Goal: Task Accomplishment & Management: Complete application form

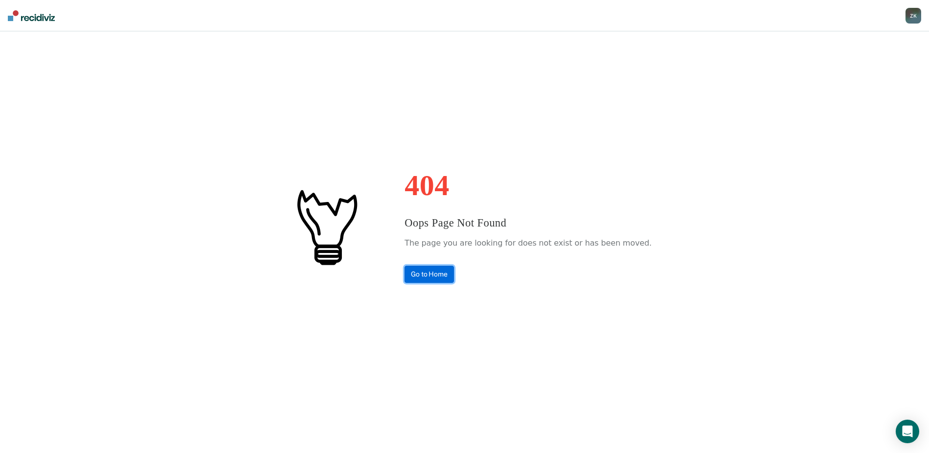
click at [444, 273] on link "Go to Home" at bounding box center [429, 274] width 49 height 17
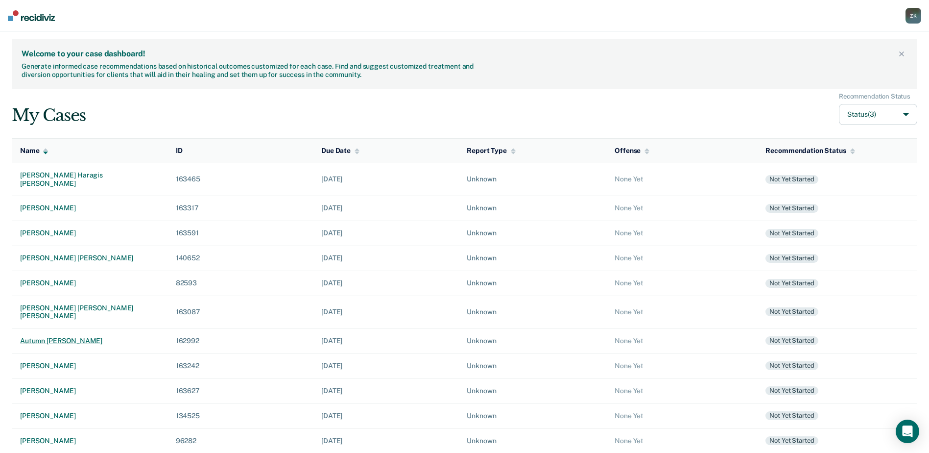
click at [119, 337] on div "autumn [PERSON_NAME]" at bounding box center [90, 341] width 140 height 8
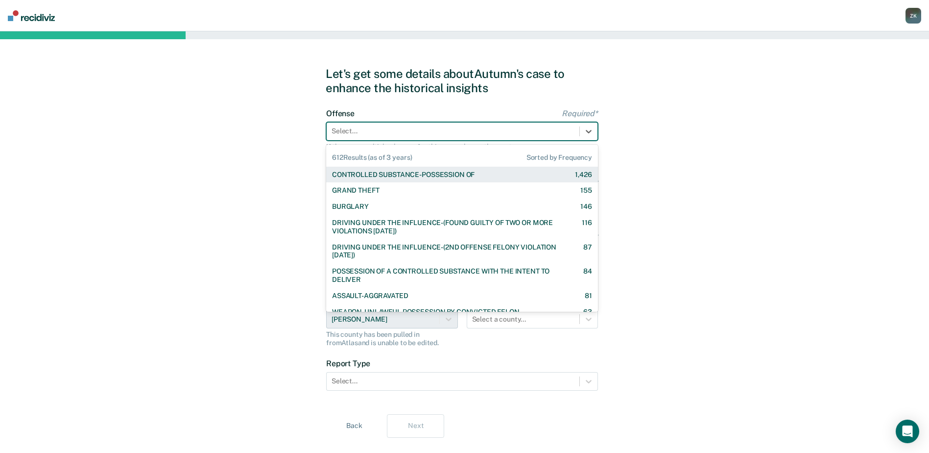
click at [396, 133] on div at bounding box center [453, 131] width 243 height 10
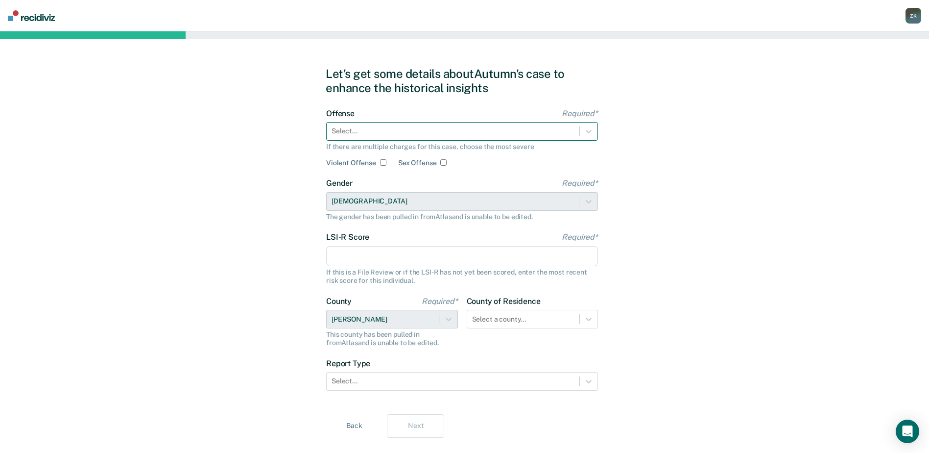
click at [344, 129] on div at bounding box center [453, 131] width 243 height 10
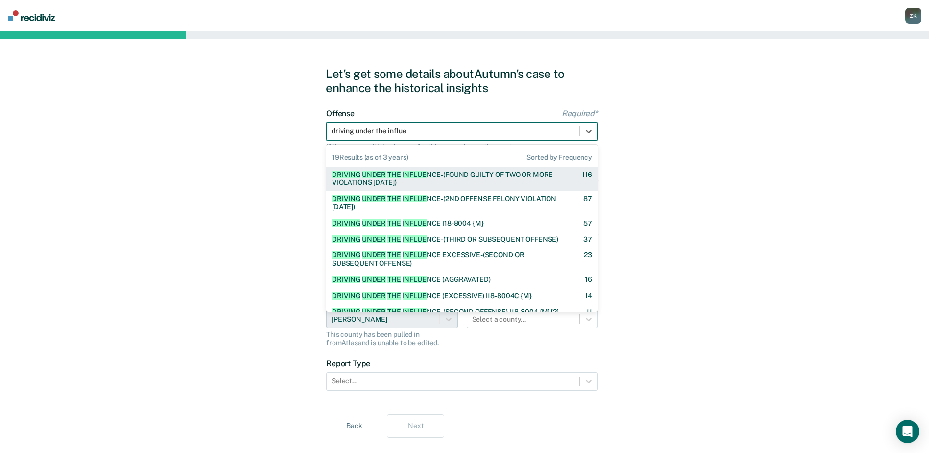
type input "driving under the influen"
click at [389, 174] on span "THE" at bounding box center [394, 174] width 14 height 8
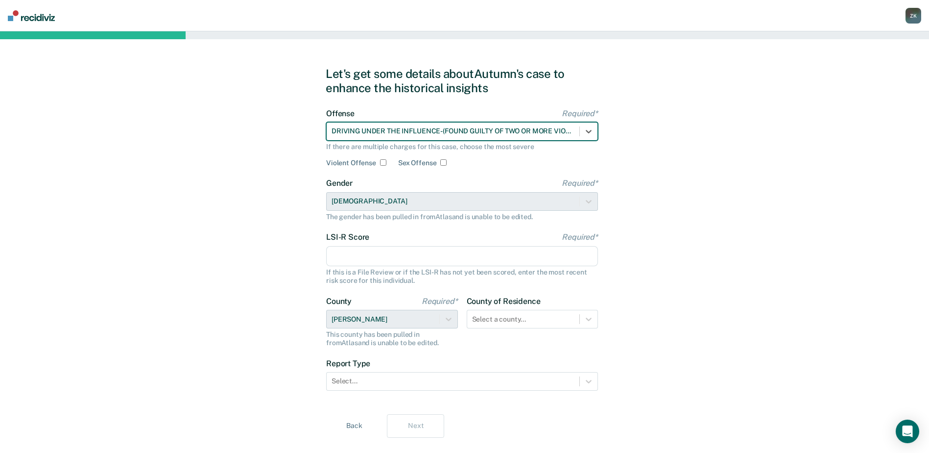
click at [444, 259] on input "LSI-R Score Required*" at bounding box center [462, 256] width 272 height 21
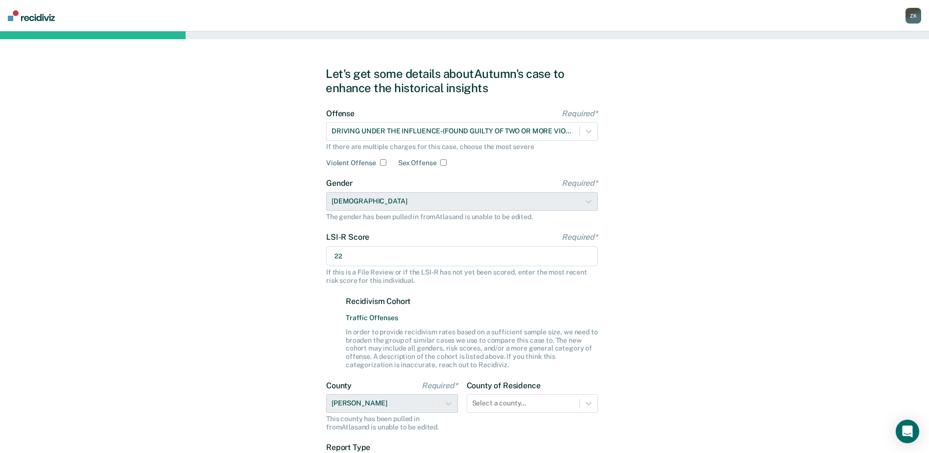
type input "22"
click at [698, 308] on div "Let's get some details about [PERSON_NAME]'s case to enhance the historical ins…" at bounding box center [464, 294] width 929 height 526
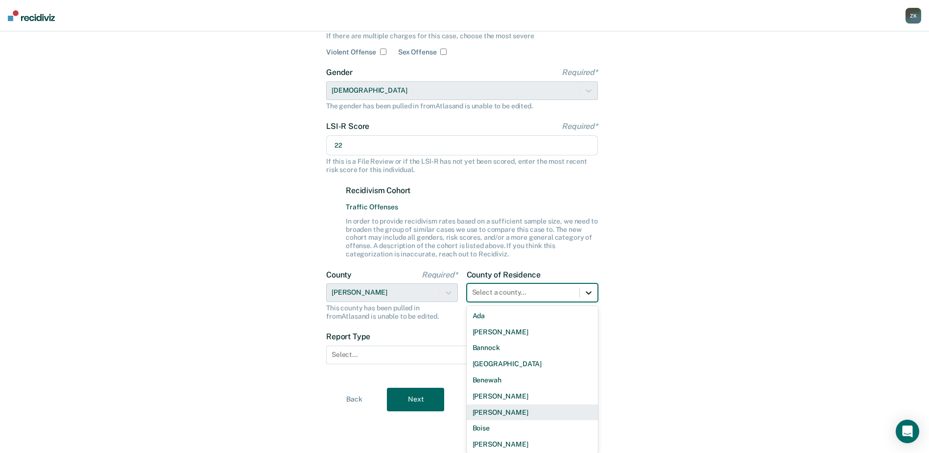
click at [588, 302] on div "44 results available. Use Up and Down to choose options, press Enter to select …" at bounding box center [533, 292] width 132 height 19
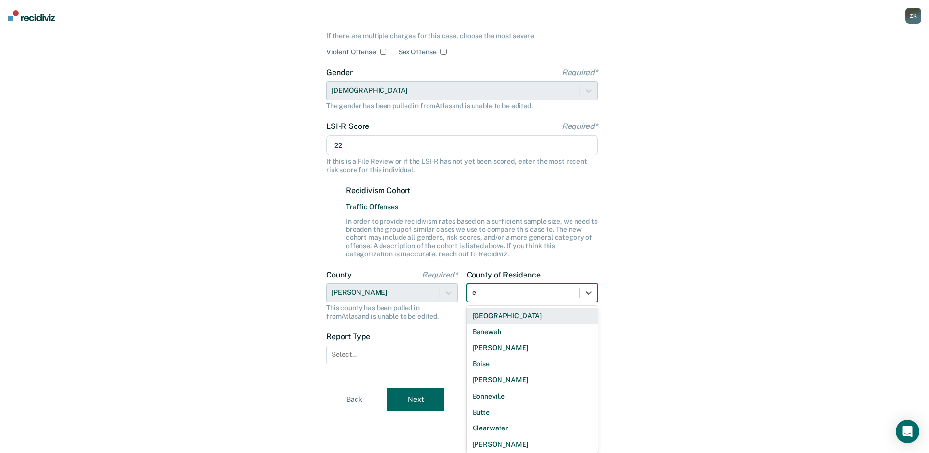
type input "el"
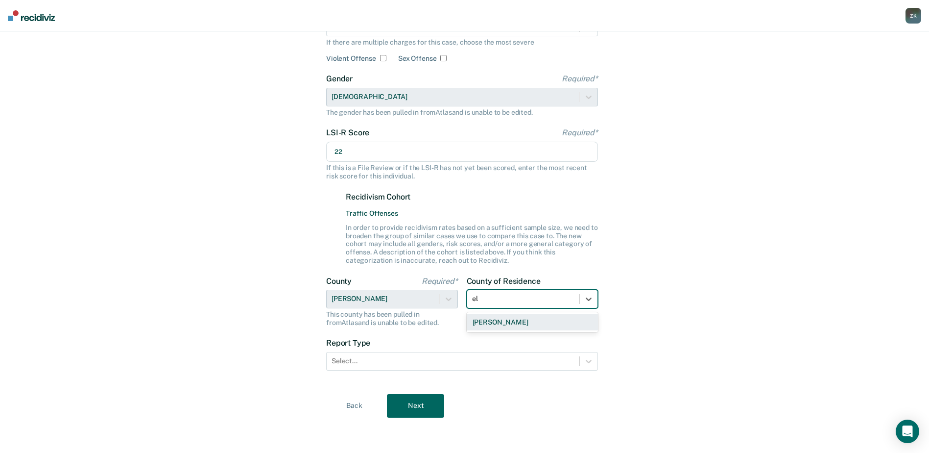
scroll to position [104, 0]
click at [534, 326] on div "[PERSON_NAME]" at bounding box center [533, 322] width 132 height 16
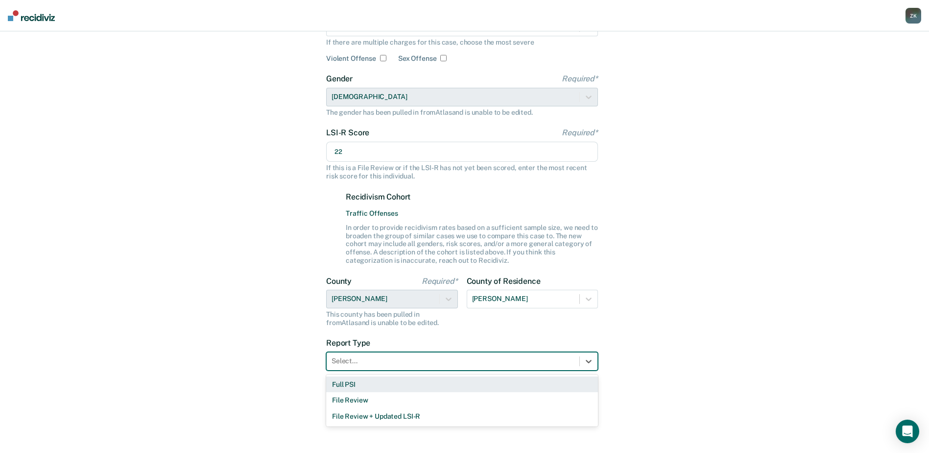
click at [505, 364] on div at bounding box center [453, 361] width 243 height 10
click at [404, 386] on div "Full PSI" at bounding box center [462, 384] width 272 height 16
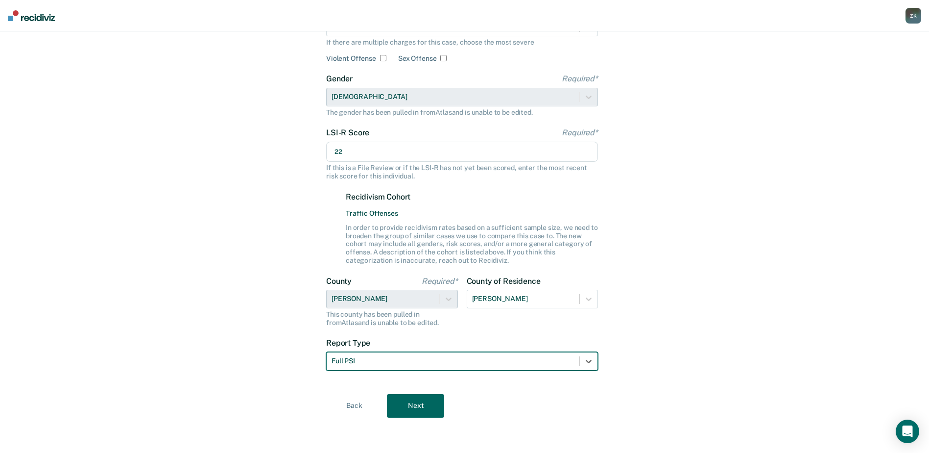
click at [422, 402] on button "Next" at bounding box center [415, 406] width 57 height 24
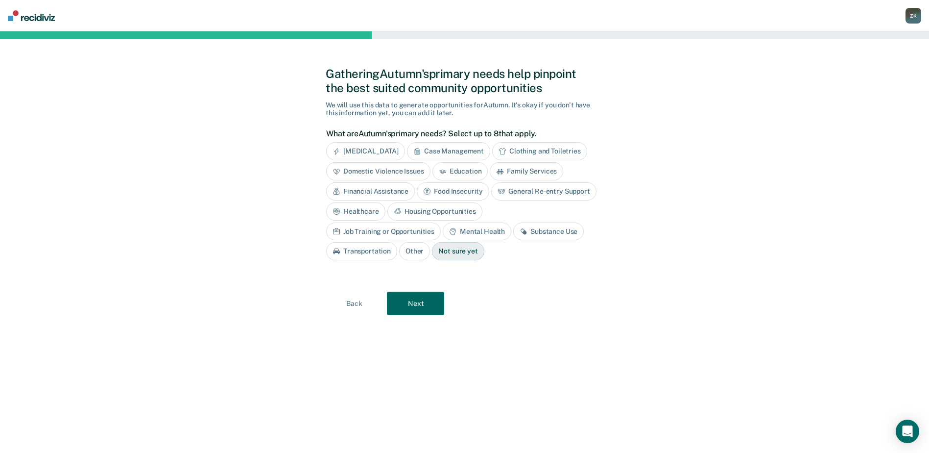
scroll to position [0, 0]
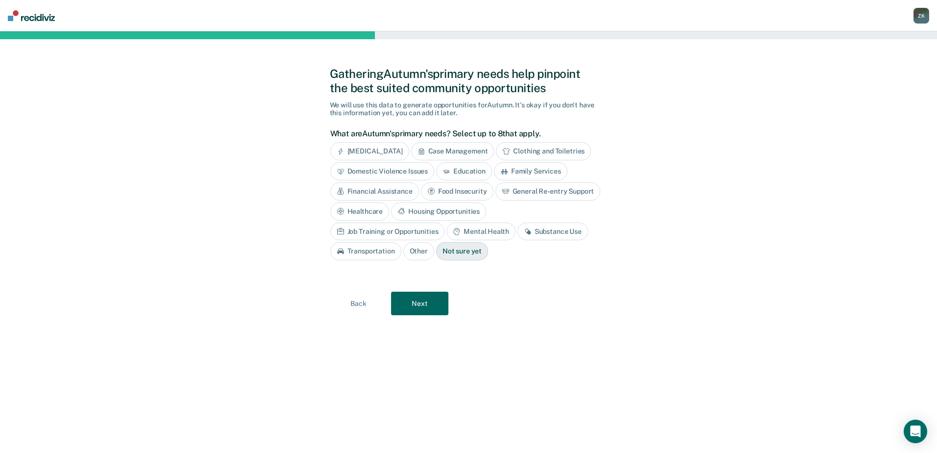
click at [393, 190] on div "Financial Assistance" at bounding box center [374, 191] width 89 height 18
click at [487, 235] on div "Mental Health" at bounding box center [480, 231] width 69 height 18
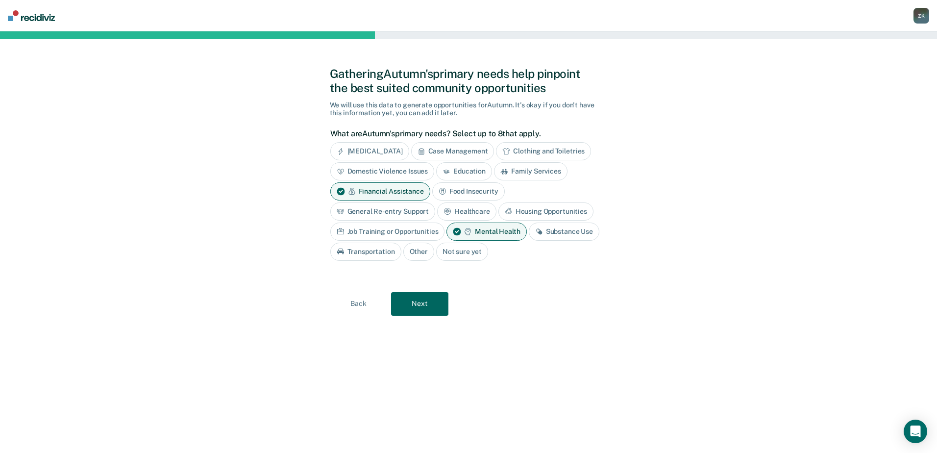
click at [550, 232] on div "Substance Use" at bounding box center [564, 231] width 71 height 18
click at [433, 310] on button "Next" at bounding box center [419, 304] width 57 height 24
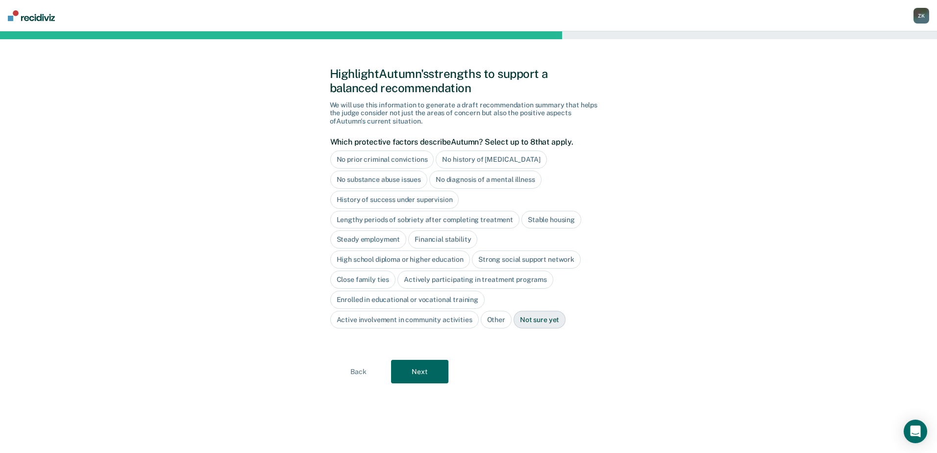
click at [521, 161] on div "No history of [MEDICAL_DATA]" at bounding box center [490, 159] width 111 height 18
click at [515, 261] on div "Strong social support network" at bounding box center [526, 259] width 109 height 18
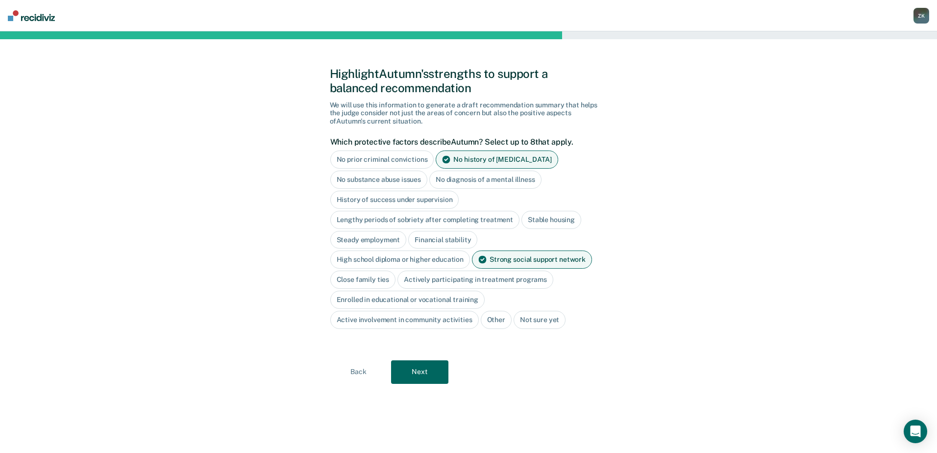
click at [374, 277] on div "Close family ties" at bounding box center [363, 279] width 66 height 18
click at [455, 279] on div "Actively participating in treatment programs" at bounding box center [487, 279] width 156 height 18
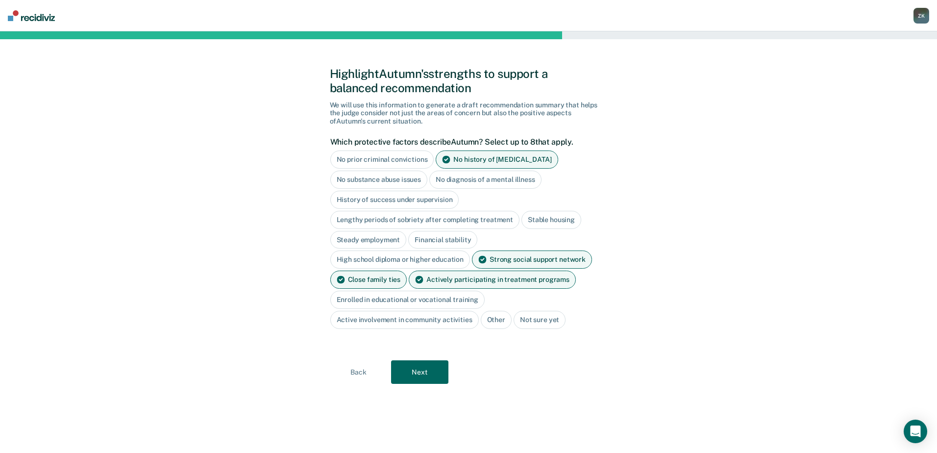
click at [413, 321] on div "Active involvement in community activities" at bounding box center [404, 320] width 148 height 18
click at [418, 372] on button "Next" at bounding box center [419, 372] width 57 height 24
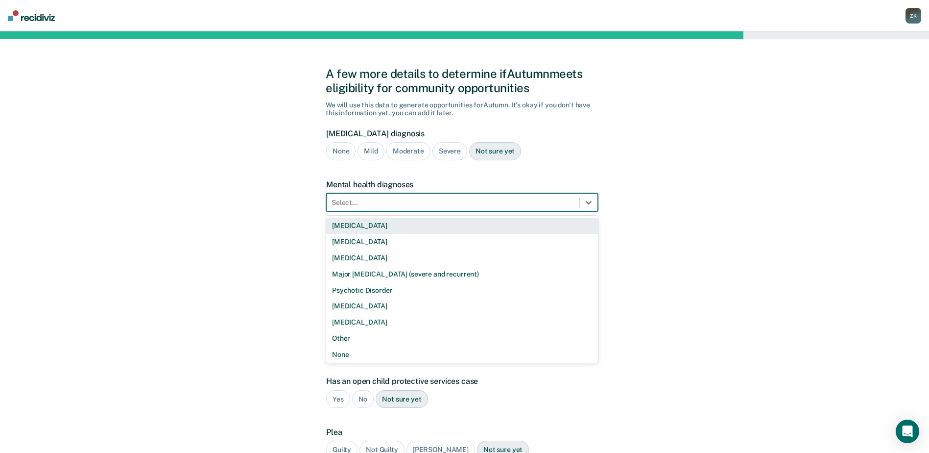
click at [426, 207] on div at bounding box center [453, 202] width 243 height 10
click at [412, 227] on div "[MEDICAL_DATA]" at bounding box center [462, 226] width 272 height 16
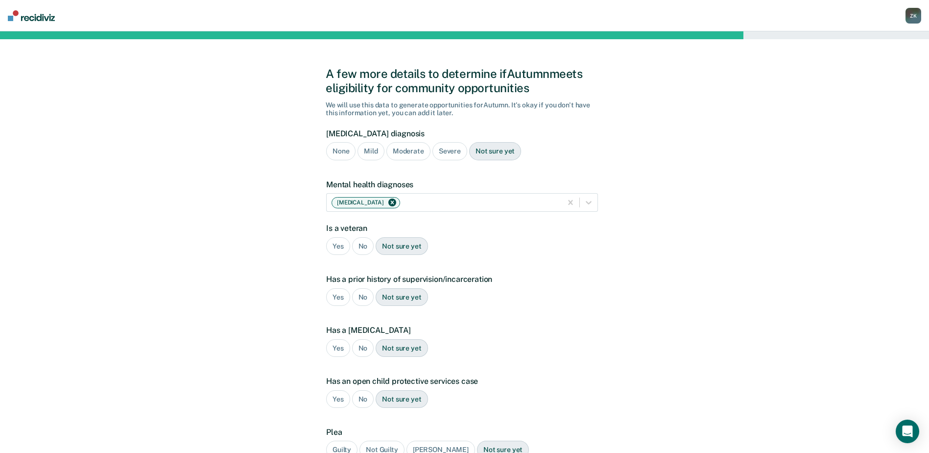
click at [582, 302] on div "Yes No Not sure yet" at bounding box center [462, 297] width 272 height 18
click at [489, 153] on div "Not sure yet" at bounding box center [495, 151] width 52 height 18
click at [364, 245] on div "No" at bounding box center [363, 246] width 22 height 18
click at [338, 298] on div "Yes" at bounding box center [338, 297] width 24 height 18
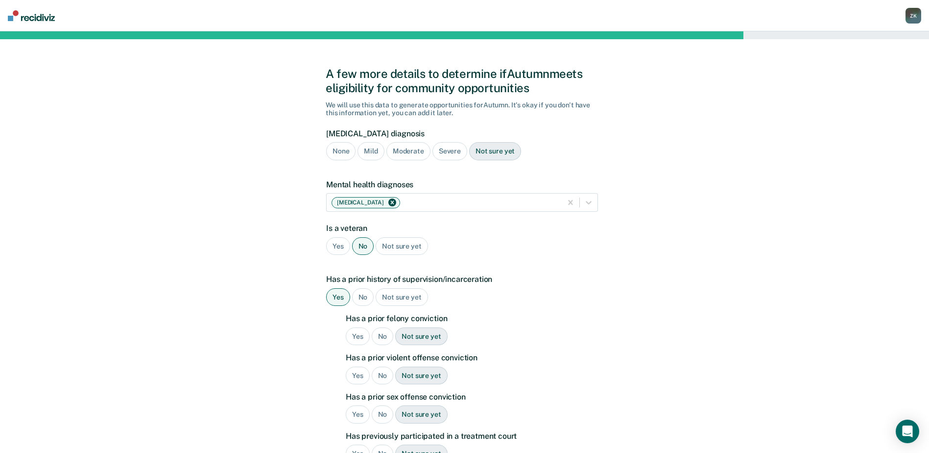
click at [385, 338] on div "No" at bounding box center [383, 336] width 22 height 18
click at [379, 376] on div "No" at bounding box center [383, 375] width 22 height 18
click at [379, 412] on div "No" at bounding box center [383, 414] width 22 height 18
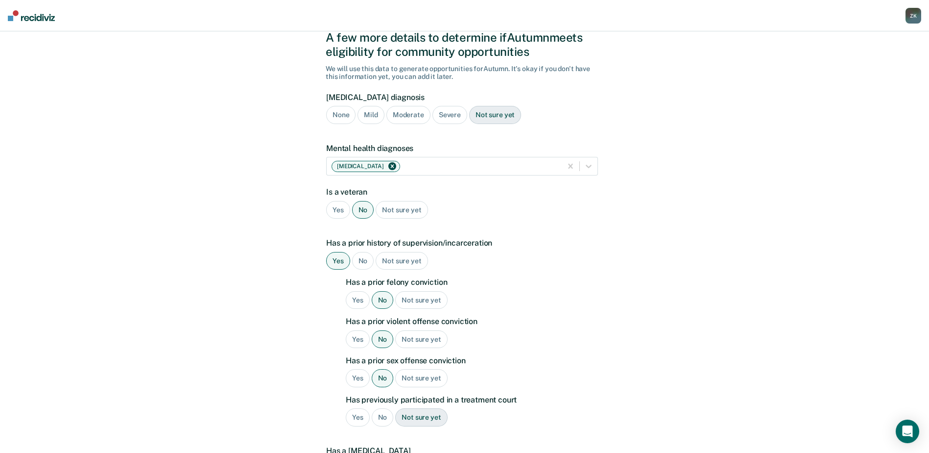
scroll to position [98, 0]
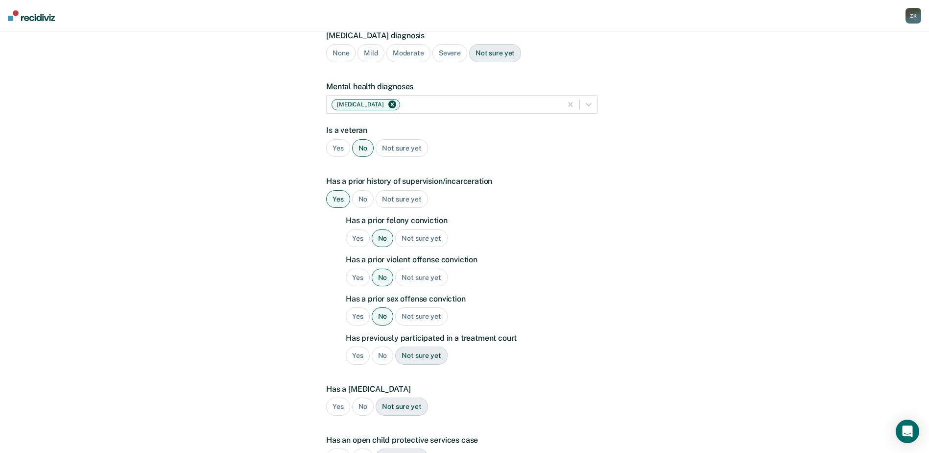
click at [385, 358] on div "No" at bounding box center [383, 355] width 22 height 18
click at [363, 406] on div "No" at bounding box center [363, 406] width 22 height 18
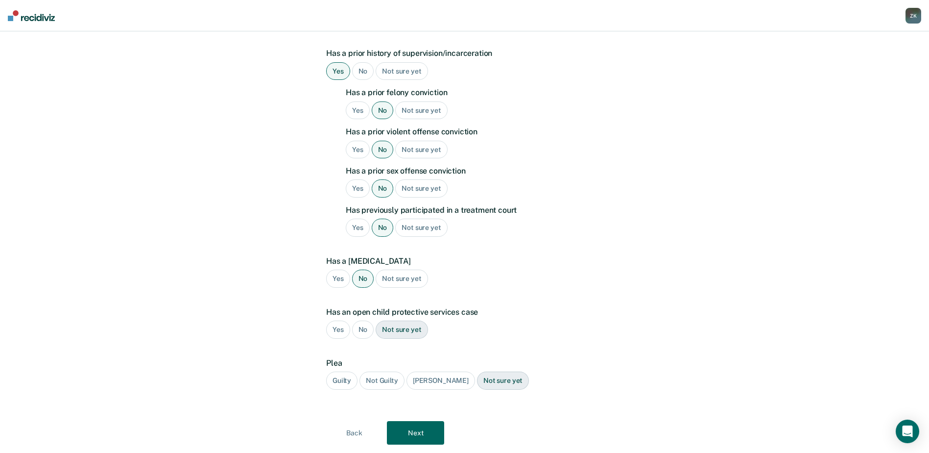
scroll to position [253, 0]
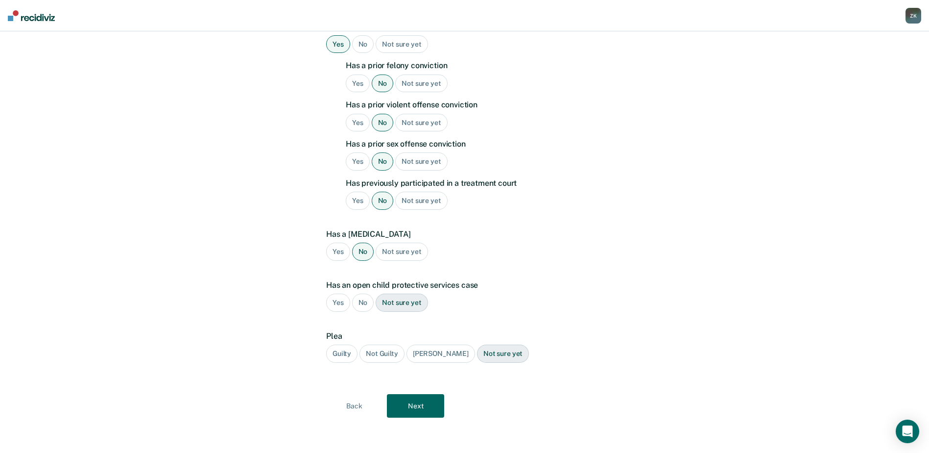
click at [365, 303] on div "No" at bounding box center [363, 302] width 22 height 18
click at [346, 357] on div "Guilty" at bounding box center [341, 353] width 31 height 18
click at [434, 411] on button "Next" at bounding box center [415, 406] width 57 height 24
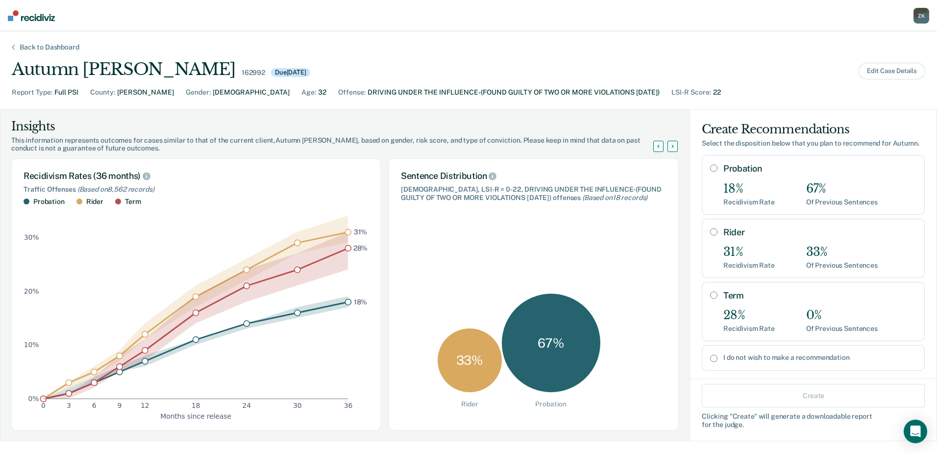
click at [710, 172] on input "Probation" at bounding box center [713, 168] width 7 height 8
radio input "true"
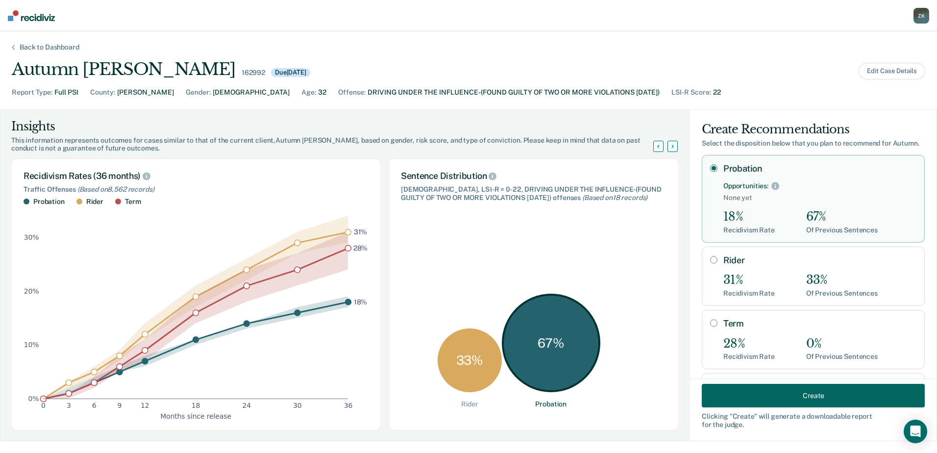
click at [825, 402] on button "Create" at bounding box center [812, 396] width 223 height 24
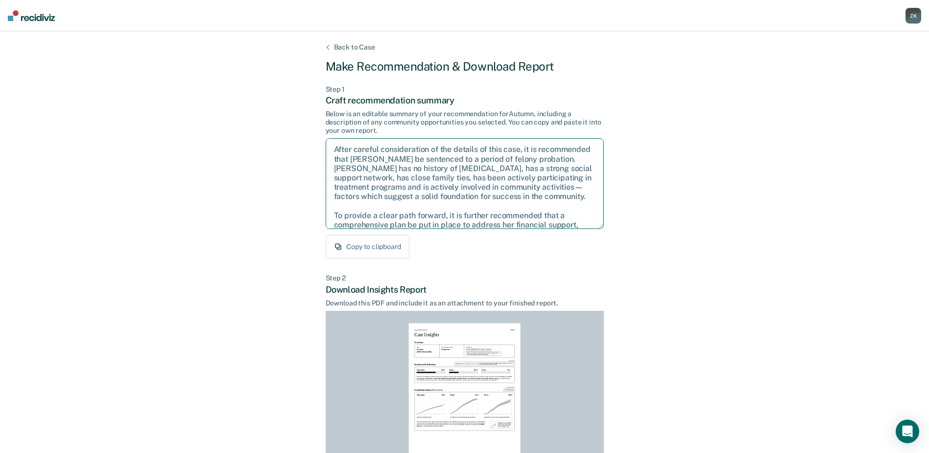
drag, startPoint x: 365, startPoint y: 219, endPoint x: 323, endPoint y: 137, distance: 91.8
click at [323, 137] on div "Back to Case Make Recommendation & Download Report Step 1 Craft recommendation …" at bounding box center [464, 294] width 929 height 527
drag, startPoint x: 323, startPoint y: 137, endPoint x: 470, endPoint y: 190, distance: 156.0
click at [470, 190] on div "Back to Case Make Recommendation & Download Report Step 1 Craft recommendation …" at bounding box center [464, 294] width 929 height 527
click at [390, 244] on button "Copy to clipboard" at bounding box center [368, 247] width 84 height 24
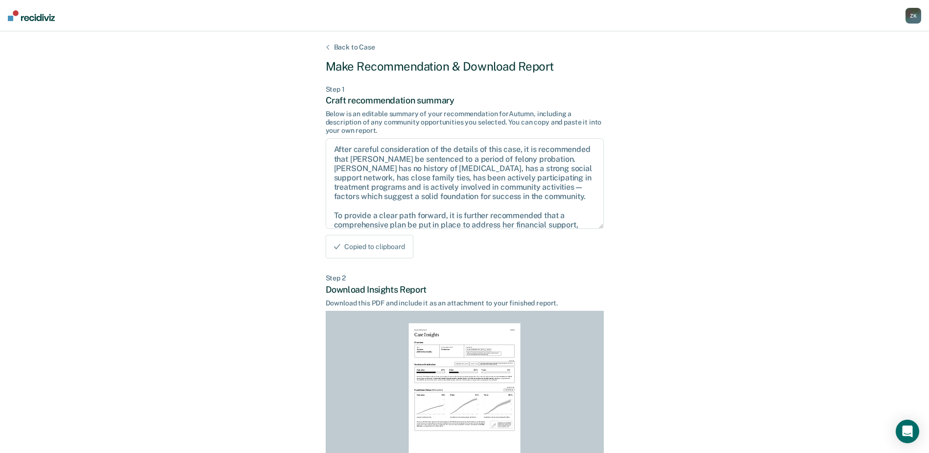
click at [373, 250] on button "Copied to clipboard" at bounding box center [370, 247] width 88 height 24
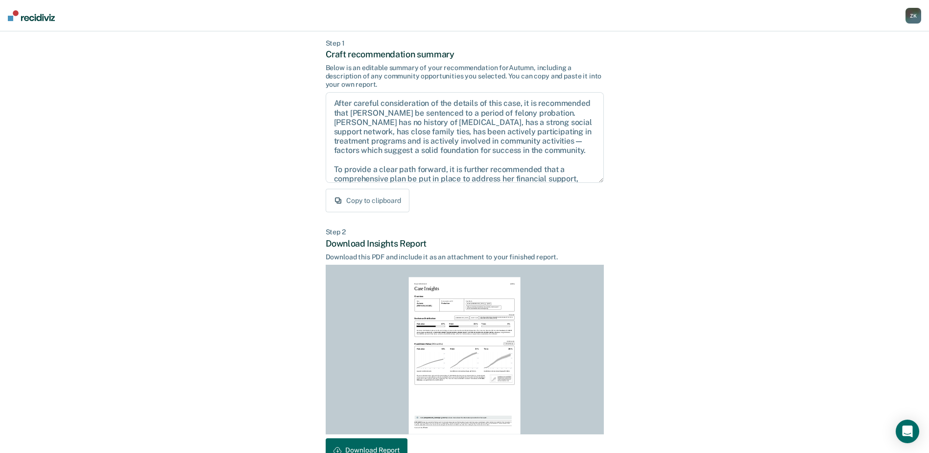
scroll to position [106, 0]
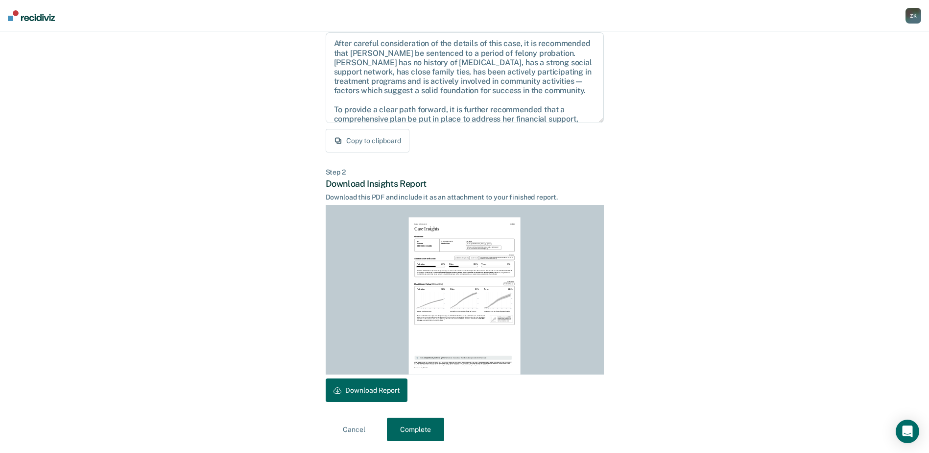
drag, startPoint x: 368, startPoint y: 391, endPoint x: 375, endPoint y: 389, distance: 7.1
click at [368, 391] on button "Download Report" at bounding box center [367, 390] width 82 height 24
click at [420, 432] on button "Complete" at bounding box center [415, 429] width 57 height 24
